Goal: Connect with others: Connect with others

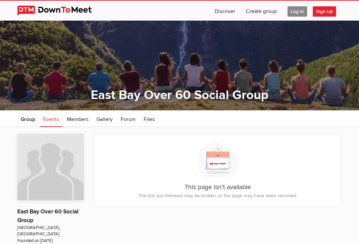
click at [326, 12] on span "Sign Up" at bounding box center [324, 11] width 23 height 10
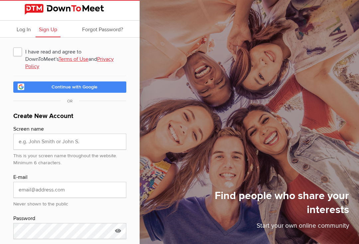
click at [19, 53] on span "I have read and agree to DownToMeet's Terms of Use and Privacy Policy" at bounding box center [69, 52] width 113 height 12
click at [13, 46] on input "I have read and agree to DownToMeet's Terms of Use and Privacy Policy" at bounding box center [13, 45] width 0 height 0
checkbox input "true"
click at [86, 135] on input "text" at bounding box center [69, 142] width 113 height 16
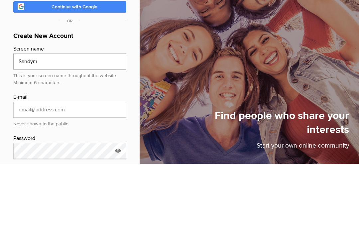
type input "Sandym"
click at [21, 182] on input "email" at bounding box center [69, 190] width 113 height 16
type input "[EMAIL_ADDRESS][DOMAIN_NAME]"
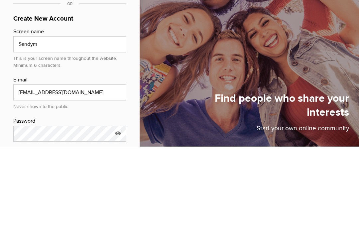
scroll to position [23, 0]
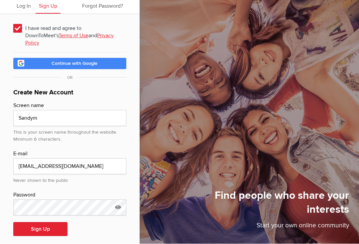
click at [40, 223] on button "Sign Up" at bounding box center [40, 230] width 54 height 14
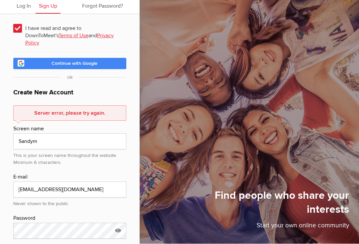
scroll to position [24, 0]
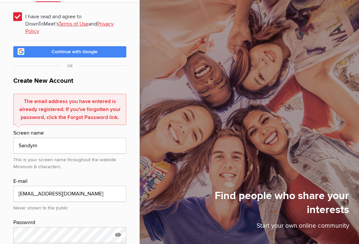
scroll to position [0, 0]
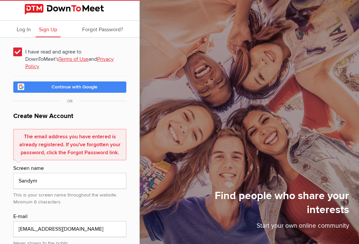
click at [20, 29] on span "Log In" at bounding box center [24, 29] width 14 height 7
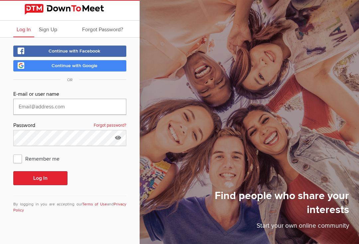
click at [28, 108] on input "text" at bounding box center [69, 107] width 113 height 16
type input "[EMAIL_ADDRESS][DOMAIN_NAME]"
click at [40, 178] on button "Log In" at bounding box center [40, 178] width 54 height 14
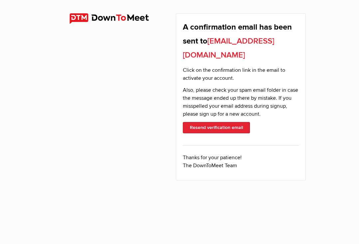
click at [84, 22] on img at bounding box center [115, 18] width 91 height 11
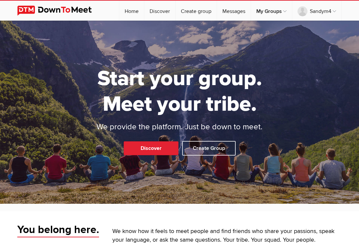
click at [280, 7] on link "My Groups" at bounding box center [271, 11] width 41 height 20
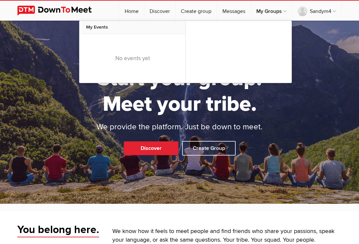
click at [157, 12] on link "Discover" at bounding box center [159, 11] width 31 height 20
select select "null"
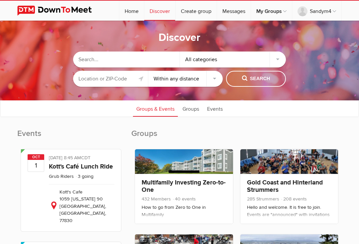
click at [138, 80] on link at bounding box center [141, 79] width 8 height 8
type input "[GEOGRAPHIC_DATA], [GEOGRAPHIC_DATA], [GEOGRAPHIC_DATA]"
click at [211, 80] on select "Within 10 miles Within 25 miles Within 50 miles Within 100 miles Within any dis…" at bounding box center [185, 79] width 75 height 16
select select "25"
click at [249, 82] on span "Search" at bounding box center [256, 78] width 28 height 7
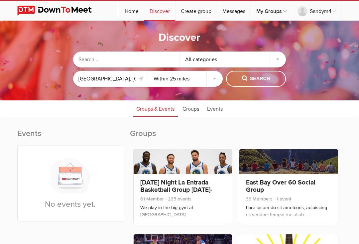
click at [284, 182] on link "East Bay Over 60 Social Group" at bounding box center [281, 186] width 70 height 15
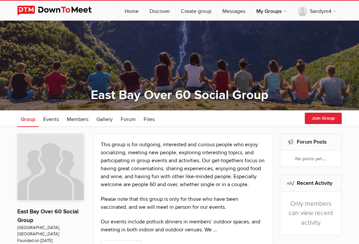
click at [328, 116] on button "Join Group" at bounding box center [323, 118] width 37 height 11
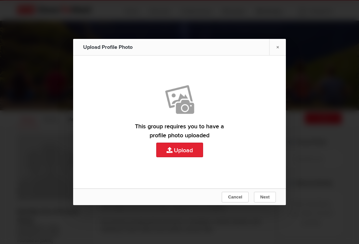
click at [189, 146] on link "Upload" at bounding box center [179, 122] width 213 height 133
type input "C:\fakepath\IMG_0672.jpeg"
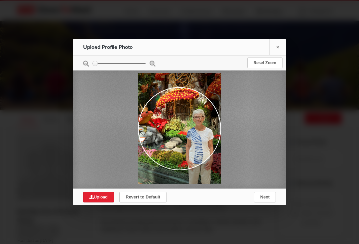
click at [267, 195] on span "Next" at bounding box center [265, 197] width 9 height 5
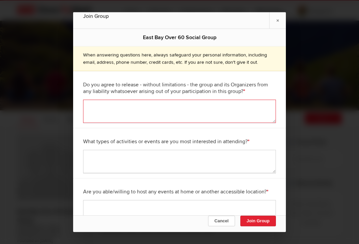
click at [239, 100] on textarea at bounding box center [179, 111] width 193 height 23
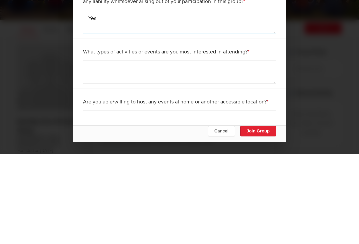
type textarea "Yes"
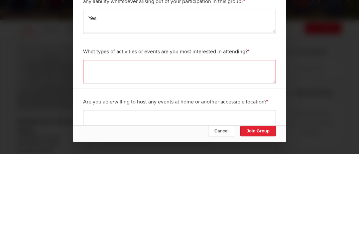
click at [246, 150] on textarea at bounding box center [179, 161] width 193 height 23
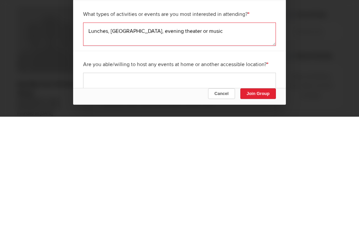
type textarea "Lunches, trivia, evening theater or music"
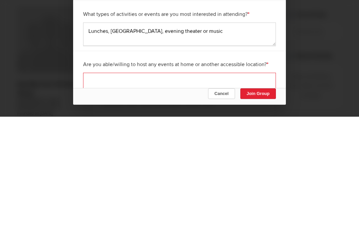
click at [257, 200] on textarea at bounding box center [179, 211] width 193 height 23
type textarea "Possibly, not at my house, though"
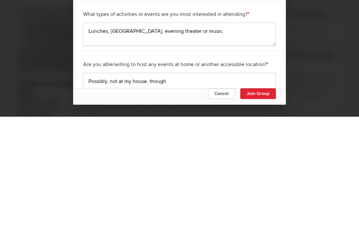
click at [266, 216] on button "Join Group" at bounding box center [259, 221] width 36 height 11
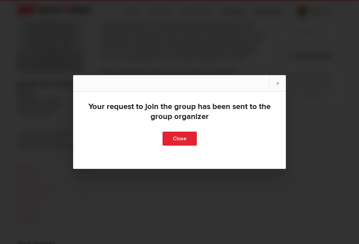
click at [185, 143] on link "Close" at bounding box center [180, 139] width 34 height 14
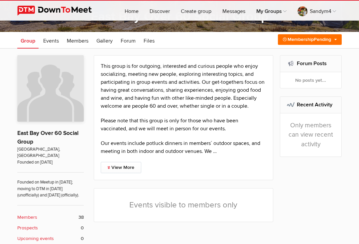
scroll to position [0, 0]
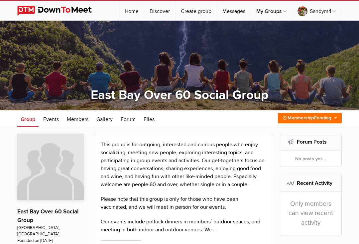
click at [110, 119] on span "Gallery" at bounding box center [105, 119] width 16 height 7
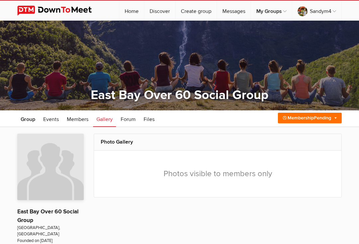
click at [77, 120] on span "Members" at bounding box center [78, 119] width 22 height 7
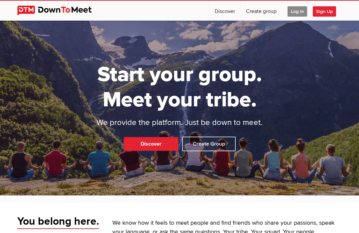
click at [297, 11] on span "Log In" at bounding box center [298, 11] width 20 height 10
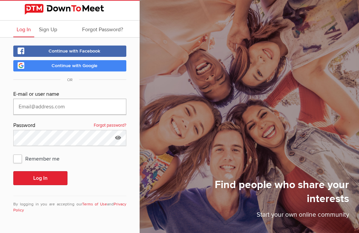
click at [48, 110] on input "text" at bounding box center [69, 107] width 113 height 16
type input "[EMAIL_ADDRESS][DOMAIN_NAME]"
click at [18, 162] on span "Remember me" at bounding box center [39, 159] width 53 height 12
click at [13, 153] on input "Remember me" at bounding box center [13, 152] width 0 height 0
checkbox input "true"
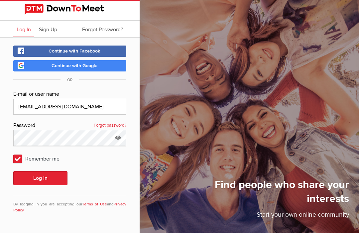
click at [41, 182] on button "Log In" at bounding box center [40, 178] width 54 height 14
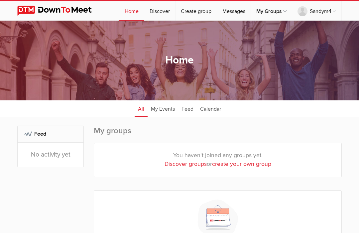
click at [181, 164] on link "Discover groups" at bounding box center [186, 164] width 42 height 7
select select "null"
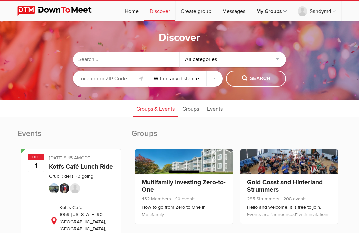
click at [119, 80] on input "text" at bounding box center [110, 79] width 75 height 16
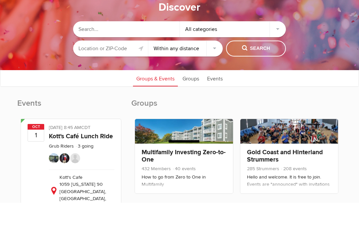
type input "94619"
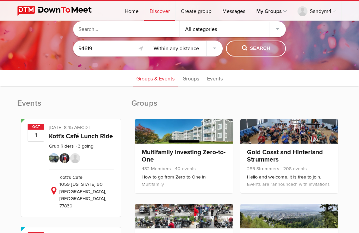
click at [214, 50] on select "Within 10 miles Within 25 miles Within 50 miles Within 100 miles Within any dis…" at bounding box center [185, 49] width 75 height 16
click at [259, 52] on button "Search" at bounding box center [256, 49] width 60 height 16
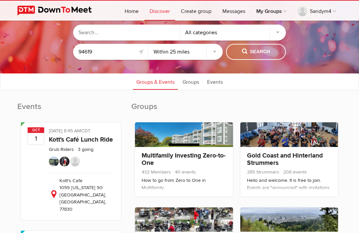
scroll to position [26, 0]
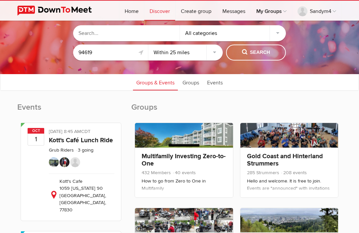
click at [278, 30] on div "All categories" at bounding box center [233, 33] width 107 height 16
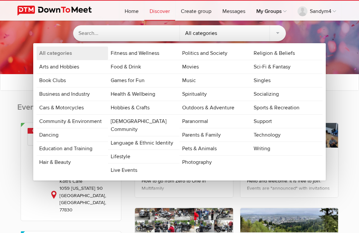
click at [305, 82] on link "Singles" at bounding box center [287, 80] width 72 height 13
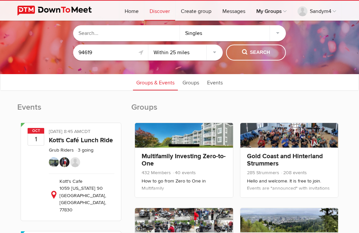
click at [279, 35] on div "Singles" at bounding box center [233, 33] width 107 height 16
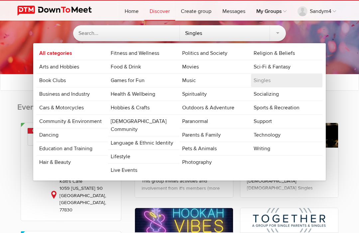
click at [276, 99] on link "Socializing" at bounding box center [287, 94] width 72 height 13
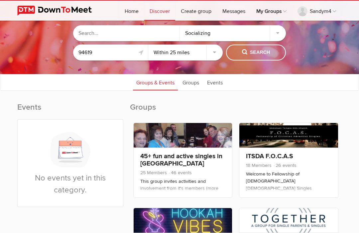
click at [258, 51] on span "Search" at bounding box center [256, 52] width 28 height 7
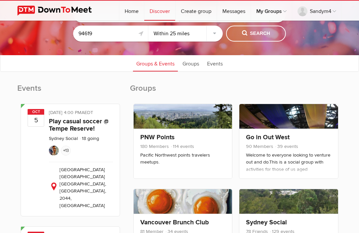
scroll to position [0, 0]
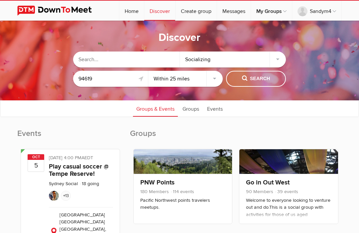
click at [219, 76] on select "Within 10 miles Within 25 miles Within 50 miles Within 100 miles Within any dis…" at bounding box center [185, 79] width 75 height 16
select select "10"
click at [255, 79] on span "Search" at bounding box center [256, 78] width 28 height 7
click at [244, 83] on button "Search" at bounding box center [256, 79] width 60 height 16
click at [137, 80] on link at bounding box center [141, 79] width 8 height 8
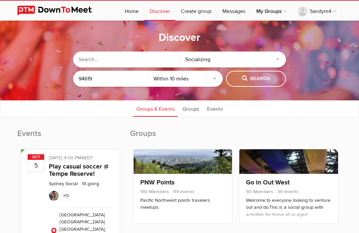
type input "[GEOGRAPHIC_DATA], [GEOGRAPHIC_DATA], [GEOGRAPHIC_DATA]"
click at [264, 79] on span "Search" at bounding box center [256, 78] width 28 height 7
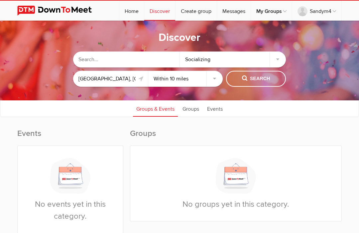
click at [210, 76] on select "Within 10 miles Within 25 miles Within 50 miles Within 100 miles Within any dis…" at bounding box center [185, 79] width 75 height 16
select select "25"
click at [271, 62] on div "Socializing" at bounding box center [233, 60] width 107 height 16
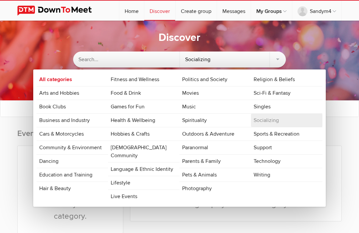
click at [68, 80] on link "All categories" at bounding box center [73, 79] width 72 height 13
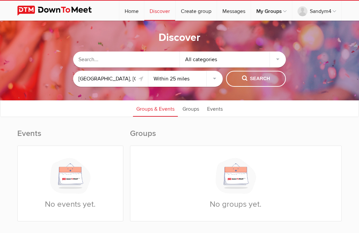
click at [260, 77] on span "Search" at bounding box center [256, 78] width 28 height 7
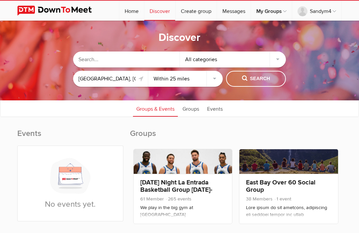
click at [292, 182] on link "East Bay Over 60 Social Group" at bounding box center [281, 186] width 70 height 15
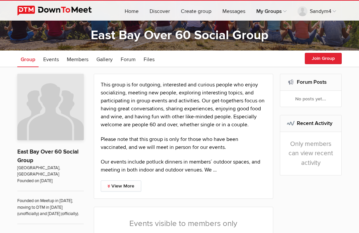
scroll to position [53, 0]
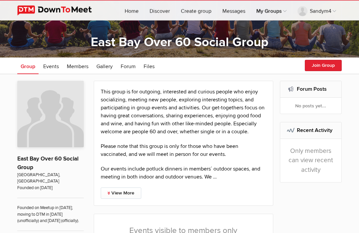
click at [324, 66] on button "Join Group" at bounding box center [323, 65] width 37 height 11
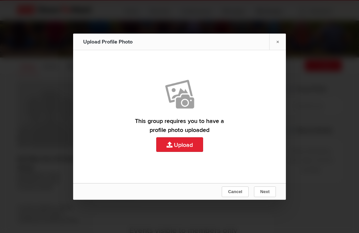
click at [180, 156] on link "Upload" at bounding box center [179, 116] width 213 height 133
type input "C:\fakepath\IMG_0668.jpeg"
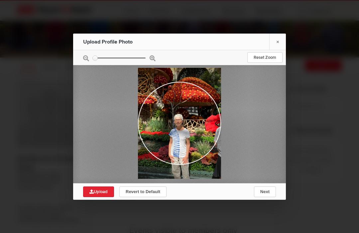
click at [98, 195] on span "Upload" at bounding box center [99, 191] width 18 height 5
click at [215, 233] on div at bounding box center [179, 116] width 359 height 233
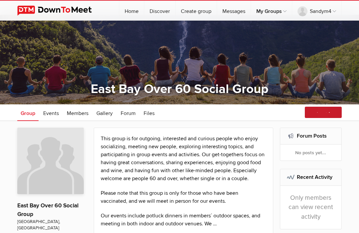
scroll to position [0, 0]
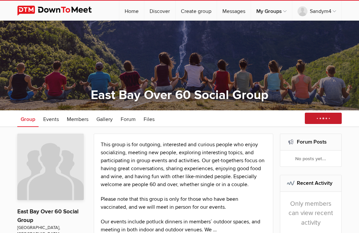
click at [325, 120] on div "Join Group" at bounding box center [323, 119] width 40 height 12
click at [299, 25] on link "Log Out" at bounding box center [311, 24] width 59 height 1
